Goal: Check status: Check status

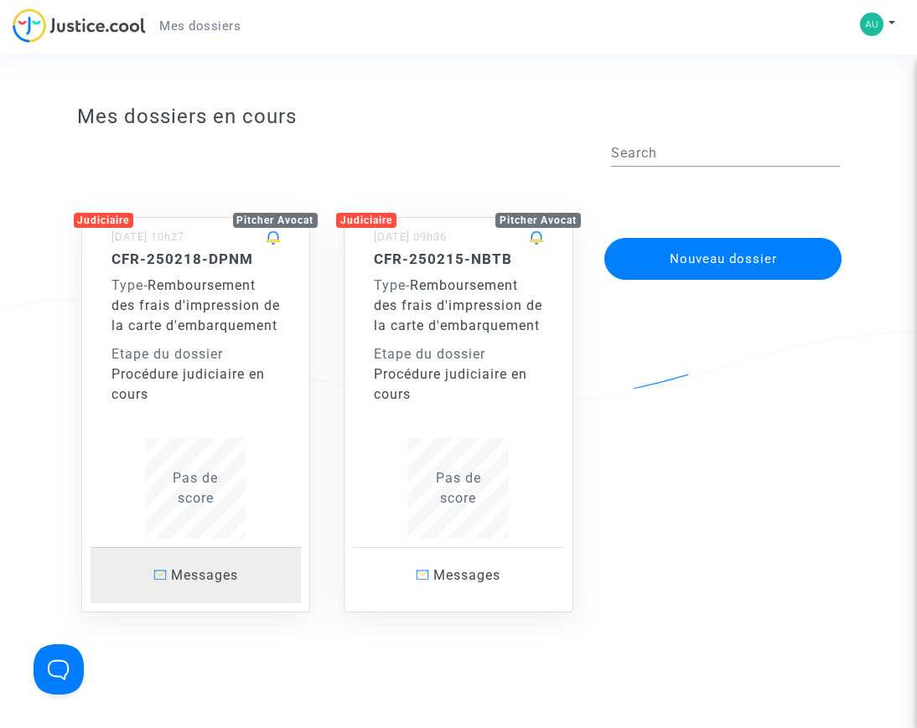
click at [196, 572] on span "Messages" at bounding box center [204, 575] width 67 height 16
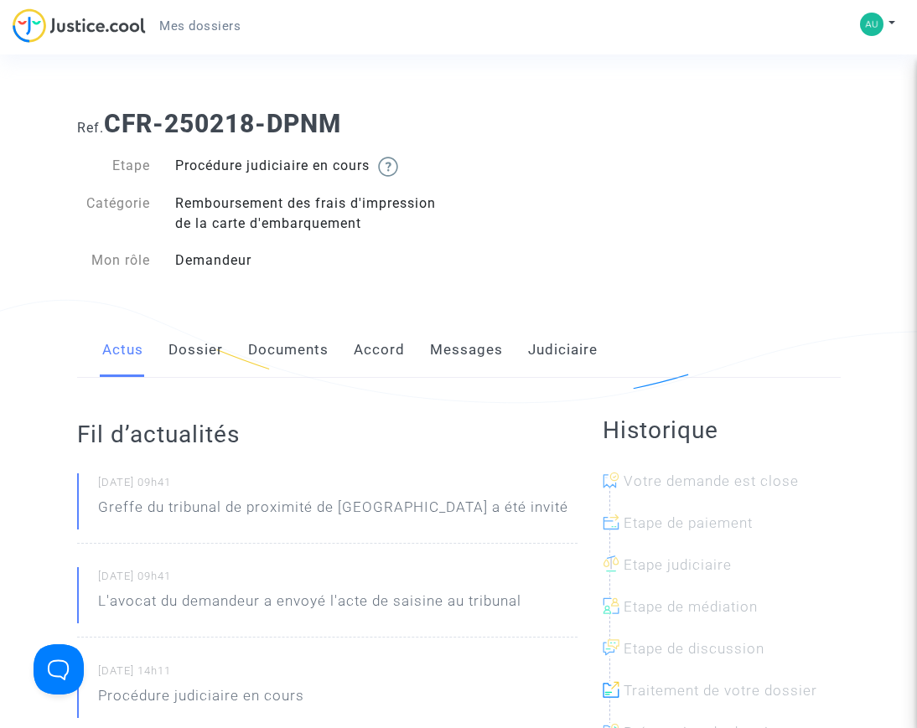
scroll to position [84, 0]
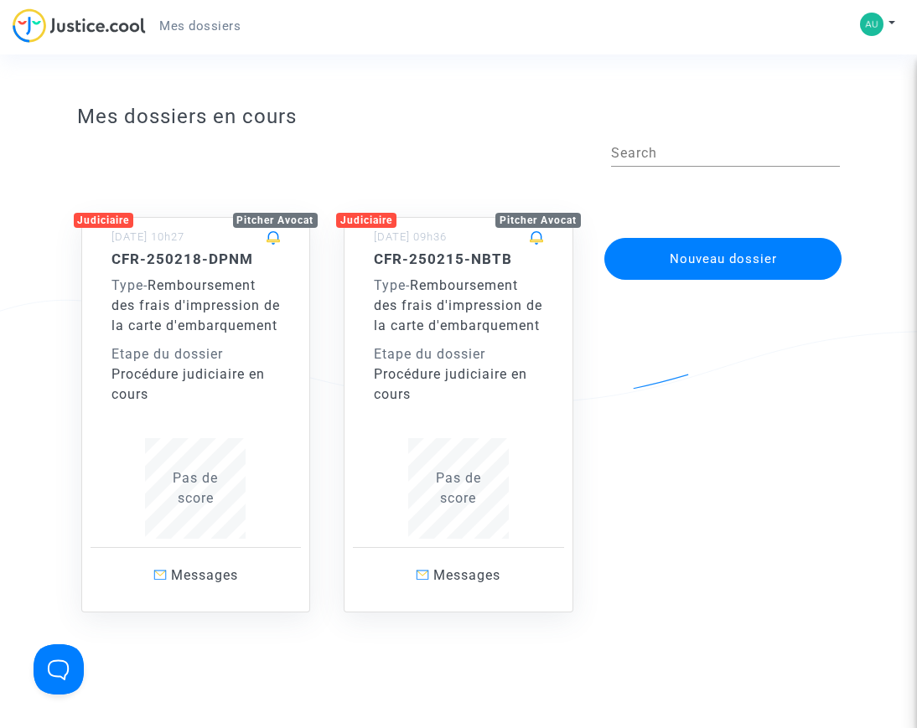
click at [515, 220] on div "Pitcher Avocat" at bounding box center [537, 220] width 85 height 15
